Goal: Task Accomplishment & Management: Use online tool/utility

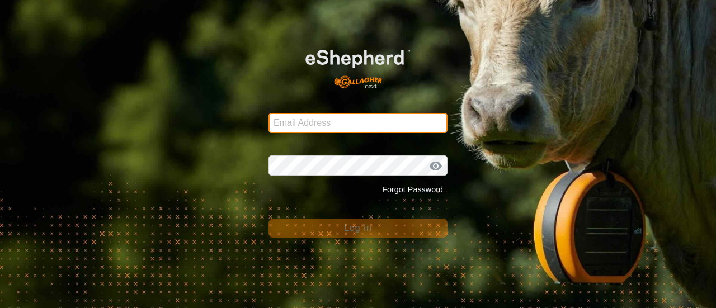
type input "[EMAIL_ADDRESS][DOMAIN_NAME]"
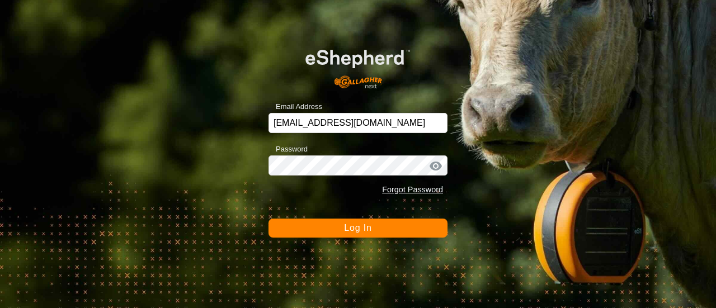
click at [355, 230] on span "Log In" at bounding box center [357, 228] width 27 height 10
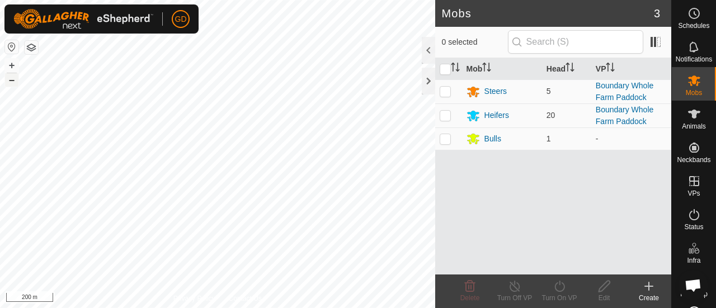
click at [13, 83] on button "–" at bounding box center [11, 79] width 13 height 13
click at [10, 65] on button "+" at bounding box center [11, 65] width 13 height 13
click at [12, 67] on button "+" at bounding box center [11, 65] width 13 height 13
